Goal: Check status

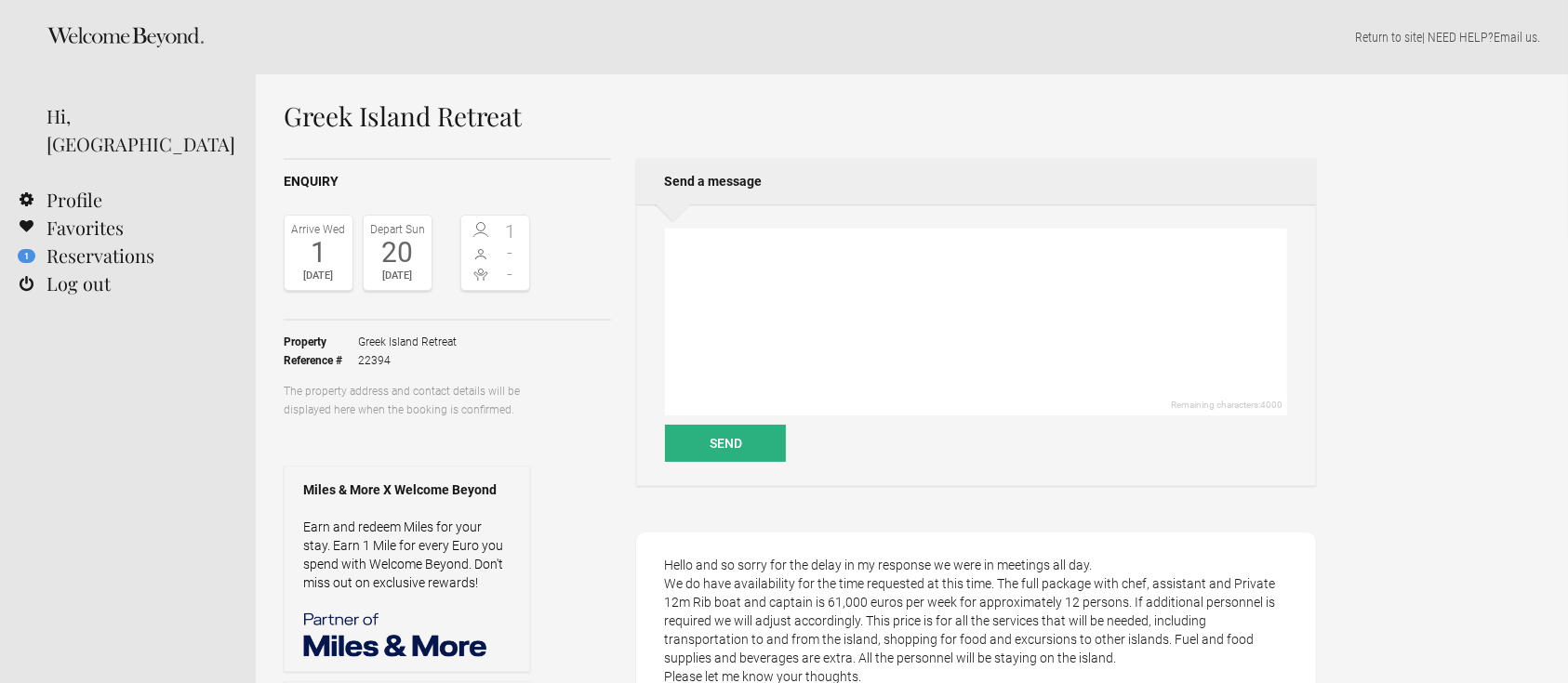
drag, startPoint x: 388, startPoint y: 347, endPoint x: 582, endPoint y: 313, distance: 197.0
click at [388, 346] on span "Greek Island Retreat" at bounding box center [407, 342] width 99 height 19
click at [156, 241] on link "1 Reservations" at bounding box center [128, 256] width 256 height 28
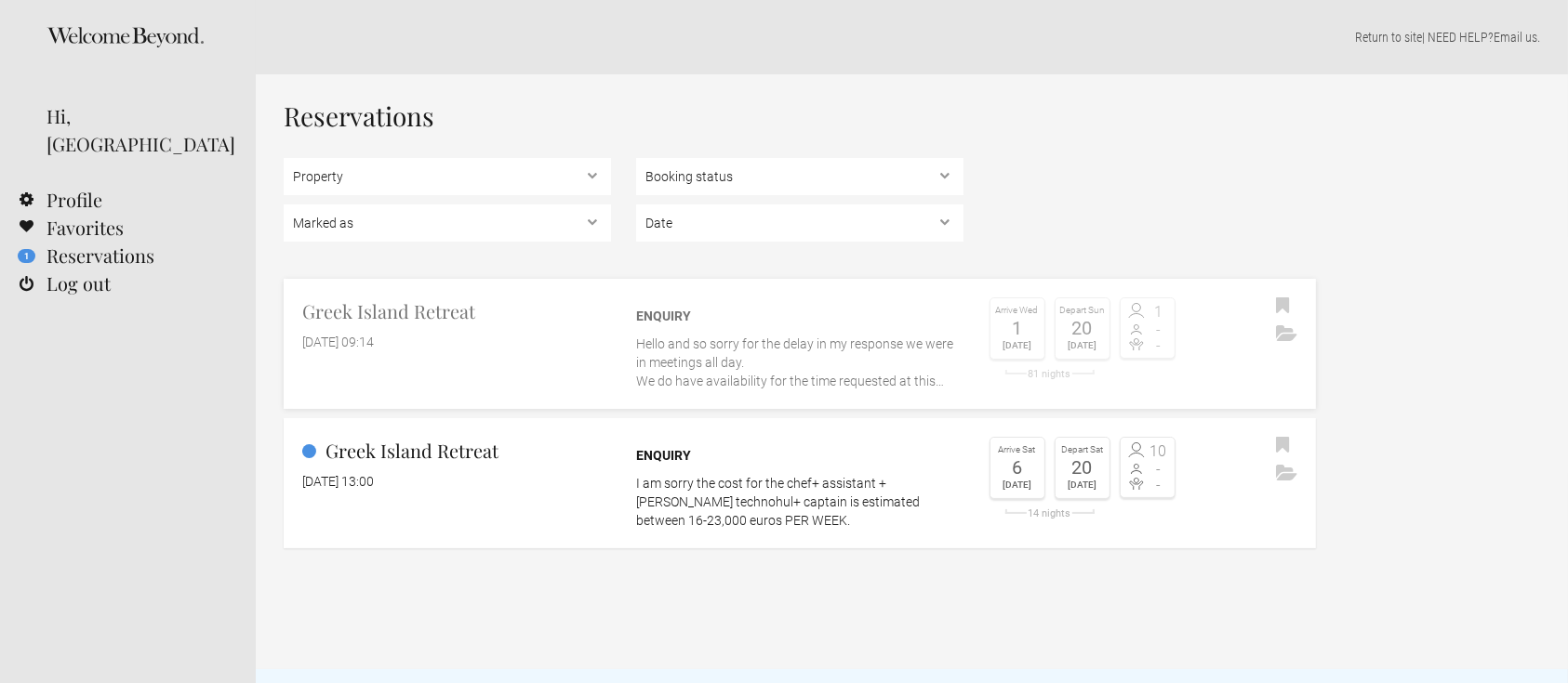
click at [664, 313] on div "Enquiry" at bounding box center [800, 317] width 327 height 19
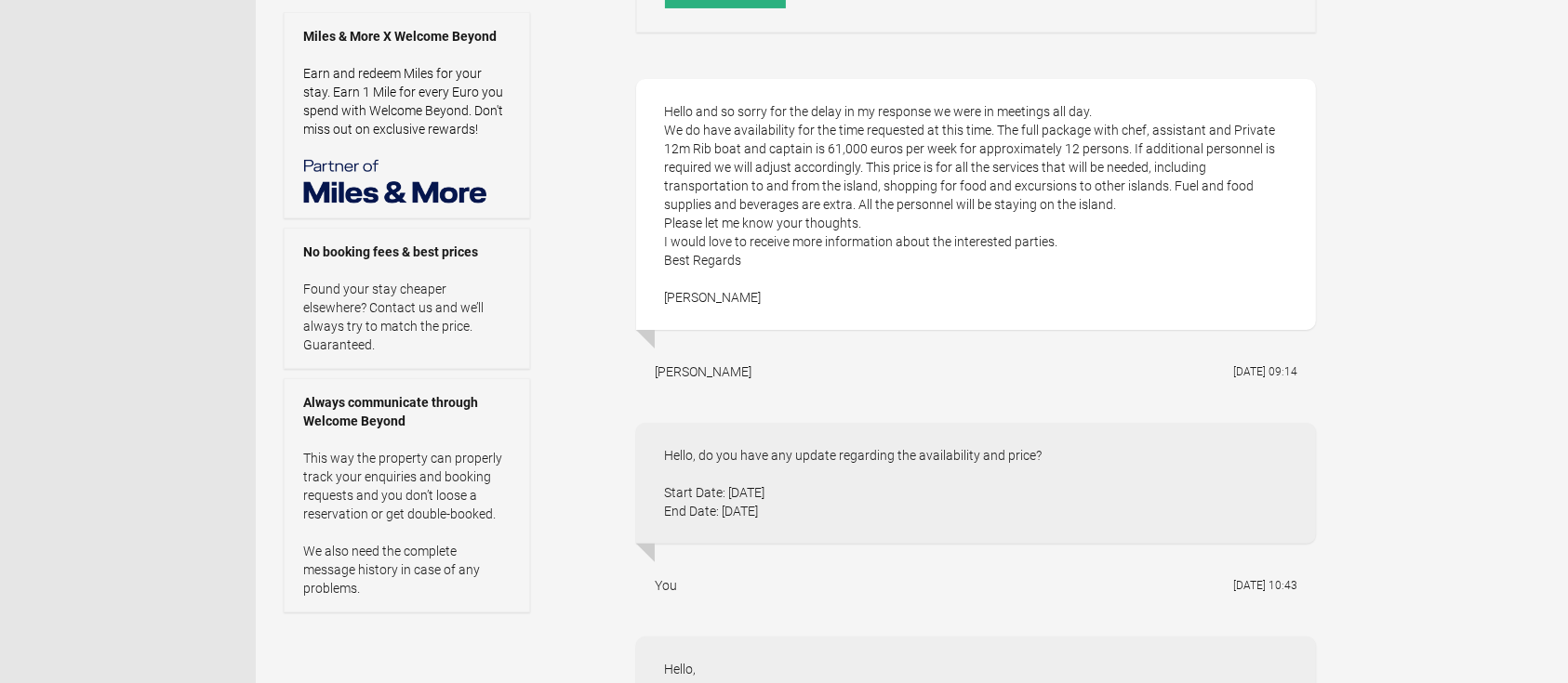
scroll to position [420, 0]
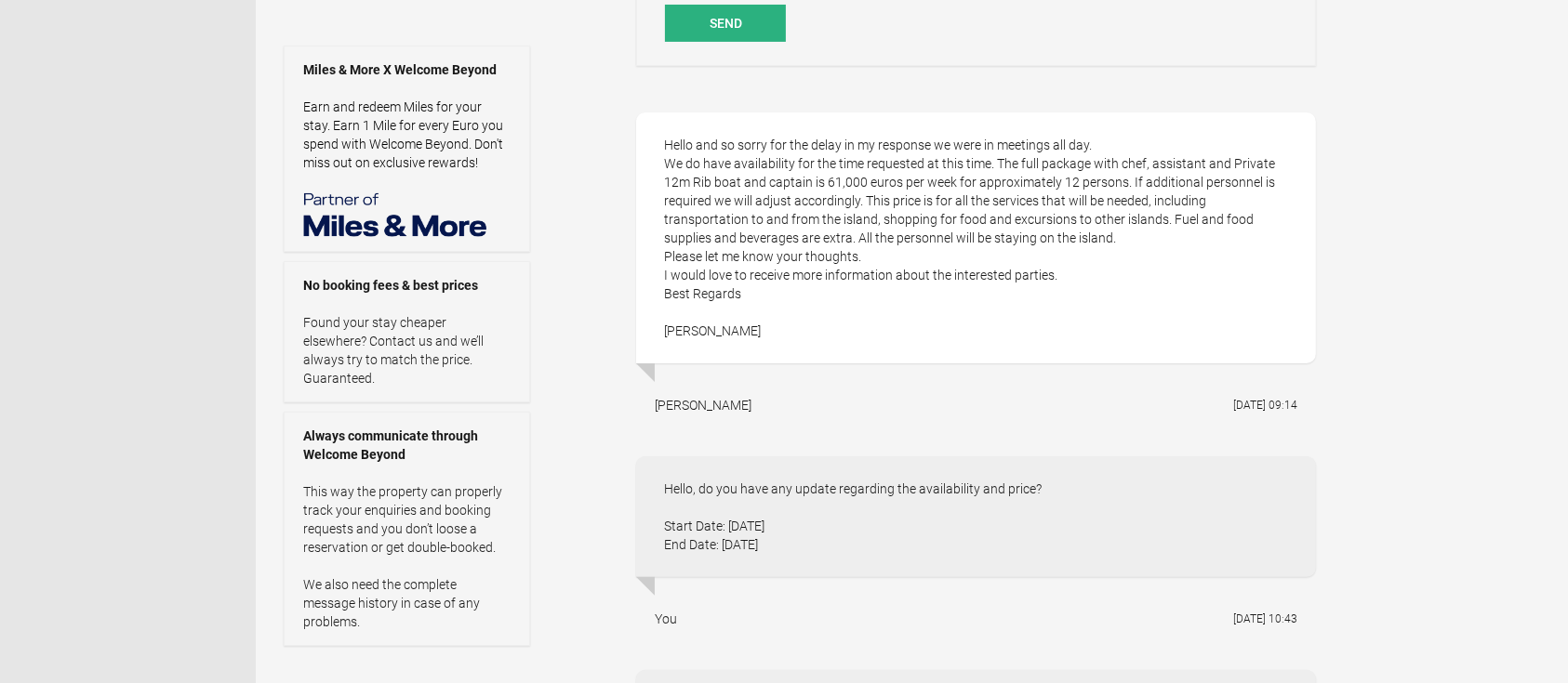
drag, startPoint x: 667, startPoint y: 134, endPoint x: 967, endPoint y: 300, distance: 342.9
click at [967, 300] on div "Hello and so sorry for the delay in my response we were in meetings all day. We…" at bounding box center [976, 238] width 680 height 251
copy div "Hello and so sorry for the delay in my response we were in meetings all day. We…"
drag, startPoint x: 662, startPoint y: 519, endPoint x: 850, endPoint y: 543, distance: 189.5
click at [834, 546] on div "Hello, do you have any update regarding the availability and price? Start Date:…" at bounding box center [976, 517] width 680 height 121
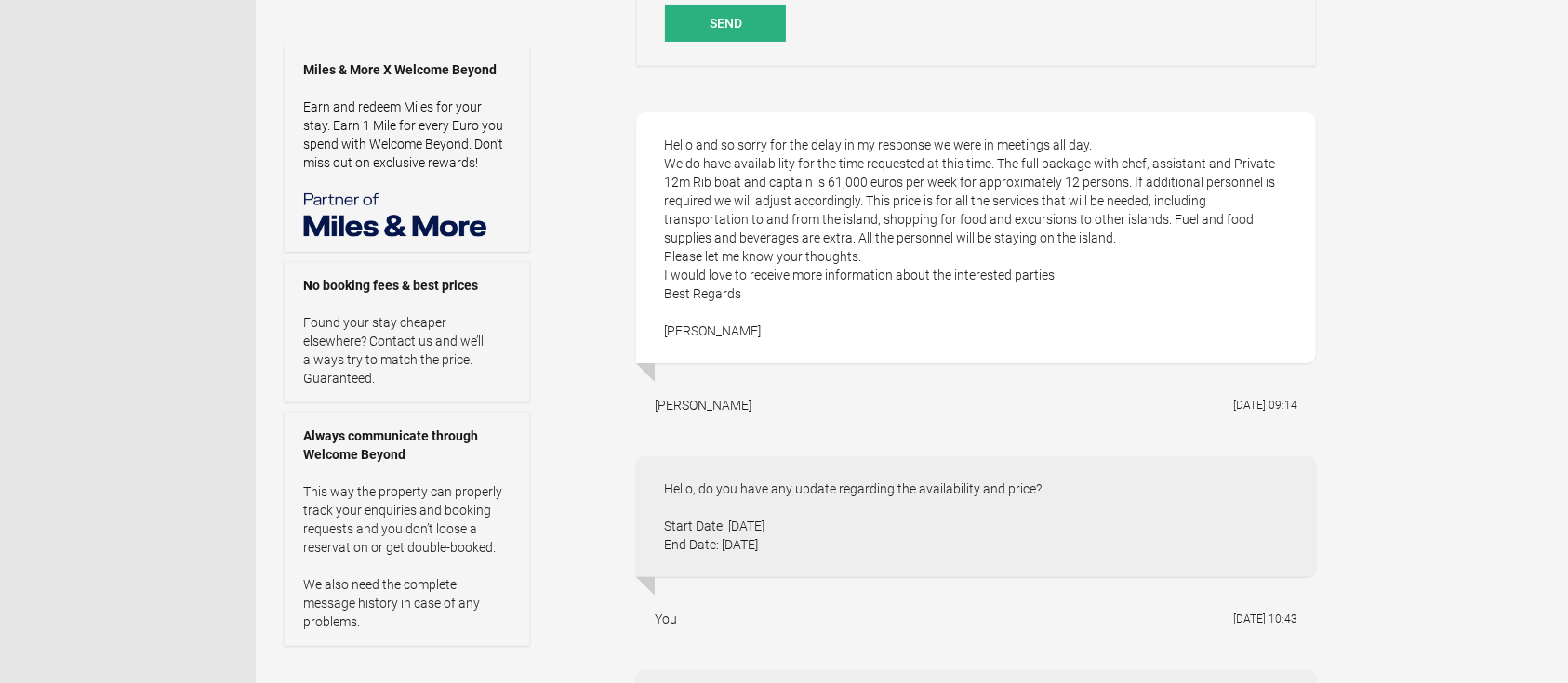
copy div "Start Date: 3 July 2026 End Date: 10 October 2026"
